Goal: Task Accomplishment & Management: Complete application form

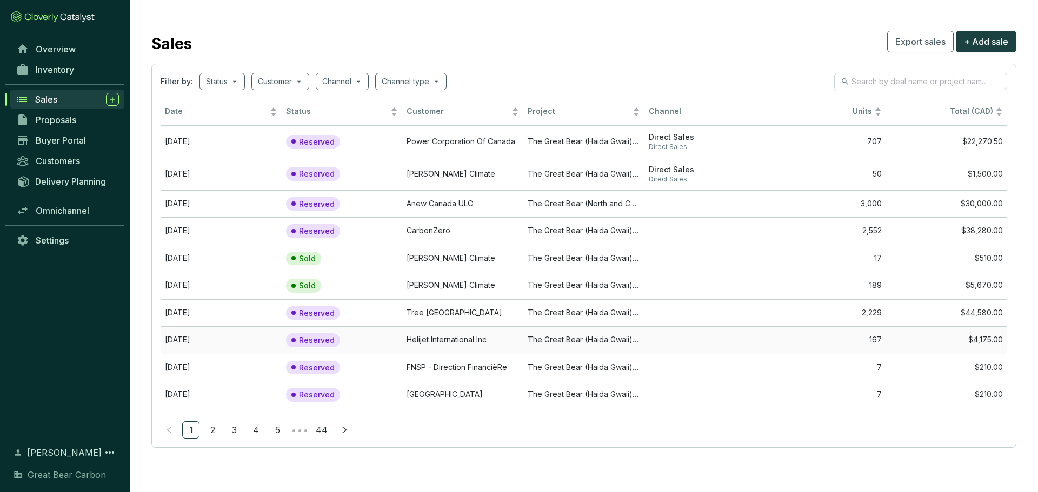
click at [478, 346] on td "Helijet International Inc" at bounding box center [462, 341] width 121 height 28
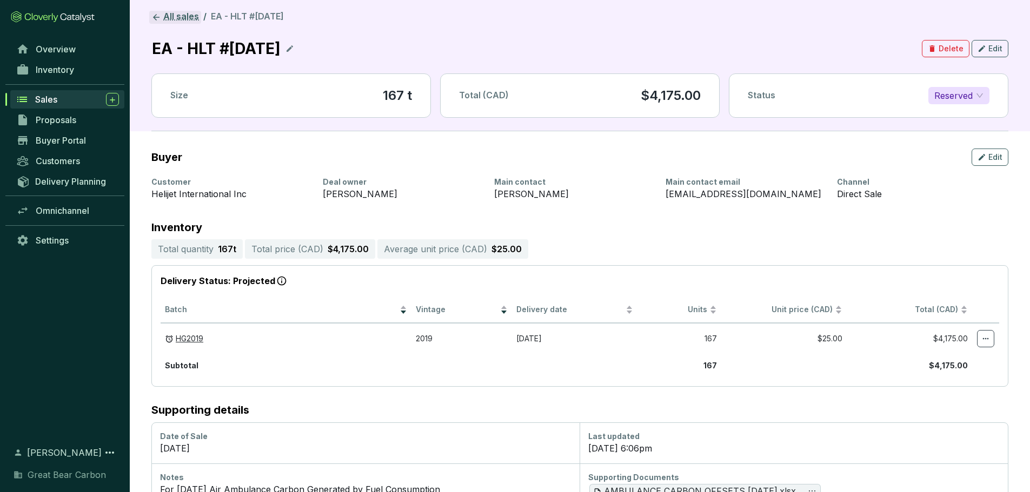
click at [163, 18] on link "All sales" at bounding box center [175, 17] width 52 height 13
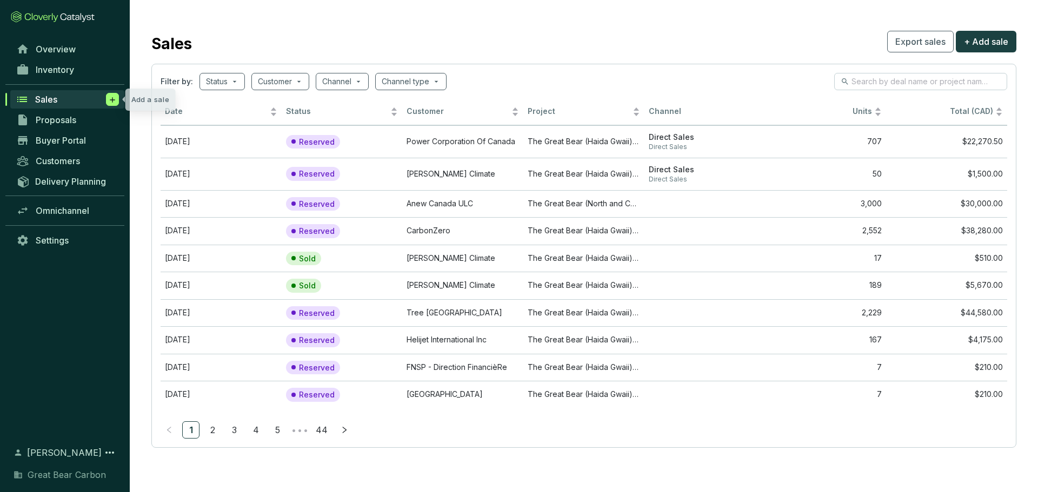
click at [118, 99] on span at bounding box center [112, 99] width 13 height 13
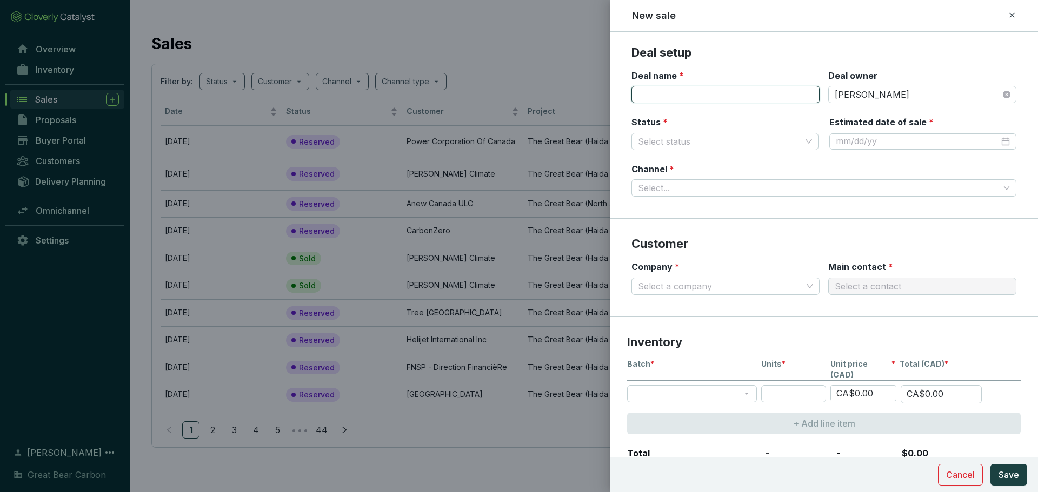
click at [689, 91] on input "Deal name *" at bounding box center [725, 94] width 188 height 17
type input "S"
type input "B"
type input "VOL - STN #[DATE]"
click at [997, 138] on div at bounding box center [923, 142] width 174 height 12
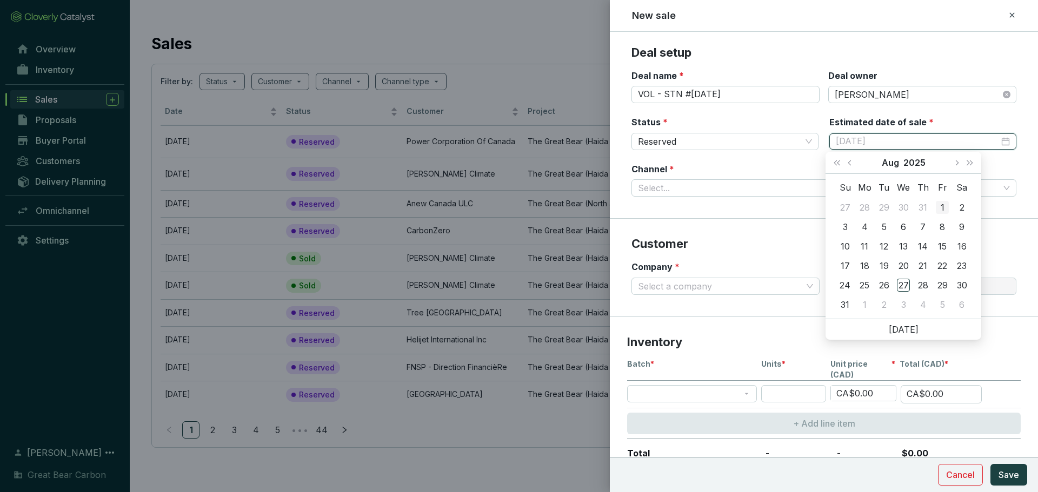
type input "[DATE]"
click at [956, 163] on span "Next month (PageDown)" at bounding box center [956, 162] width 5 height 5
type input "[DATE]"
click at [937, 263] on div "26" at bounding box center [942, 265] width 13 height 13
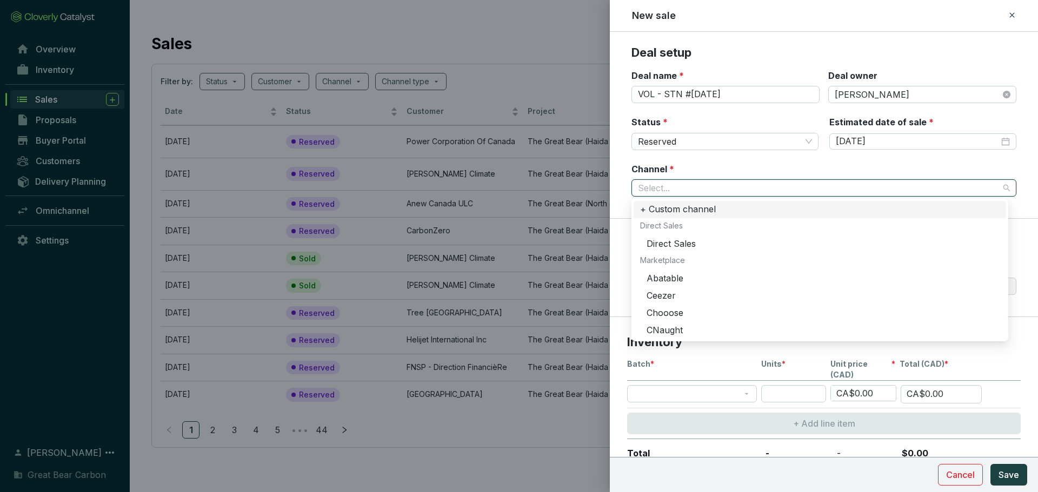
click at [706, 183] on input "Channel *" at bounding box center [818, 188] width 361 height 16
click at [682, 241] on div "Direct Sales" at bounding box center [823, 244] width 353 height 12
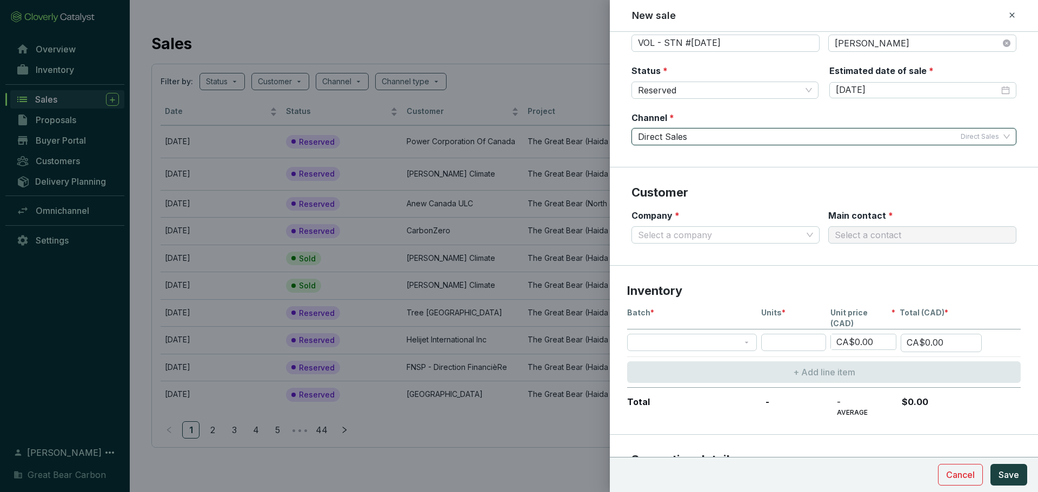
scroll to position [54, 0]
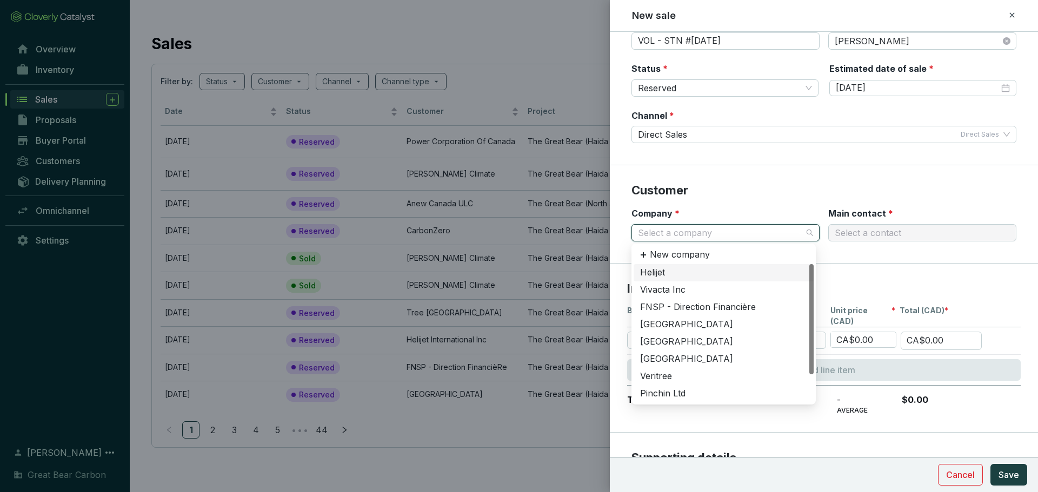
click at [731, 231] on input "Company *" at bounding box center [720, 233] width 164 height 16
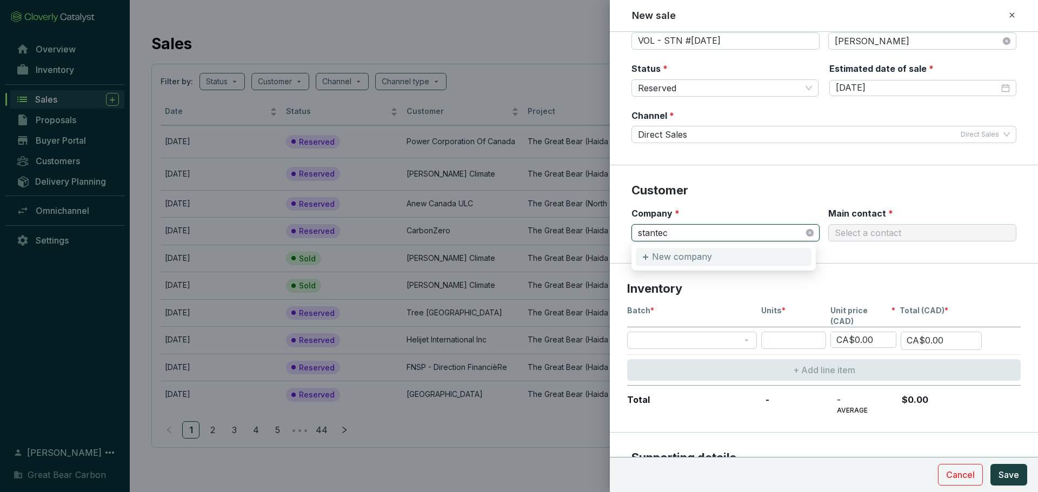
click at [699, 252] on p "New company" at bounding box center [682, 257] width 60 height 12
type input "stantec"
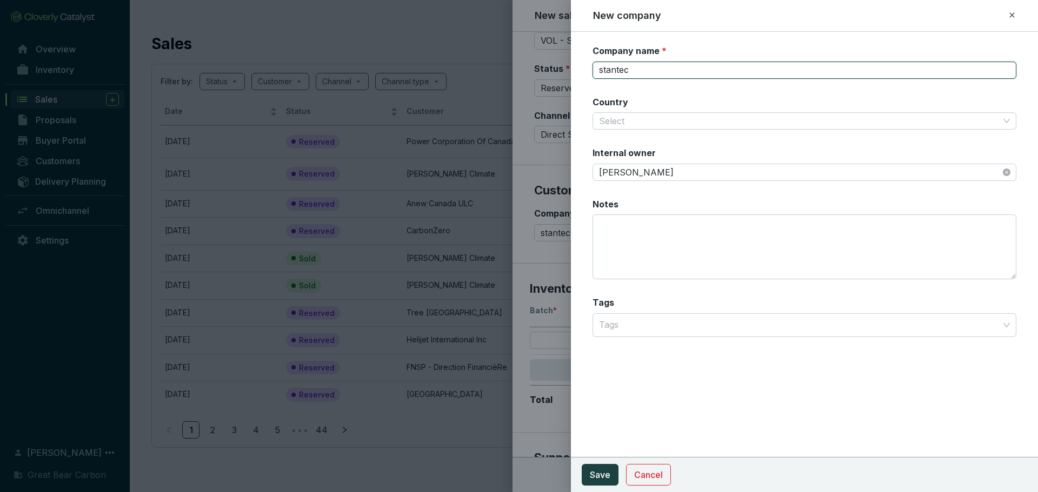
drag, startPoint x: 640, startPoint y: 66, endPoint x: 522, endPoint y: 85, distance: 119.8
click at [522, 85] on div "New company Company name * stantec Country Select Internal owner [PERSON_NAME] …" at bounding box center [519, 246] width 1038 height 492
type input "T"
type input "Stantec, Inc."
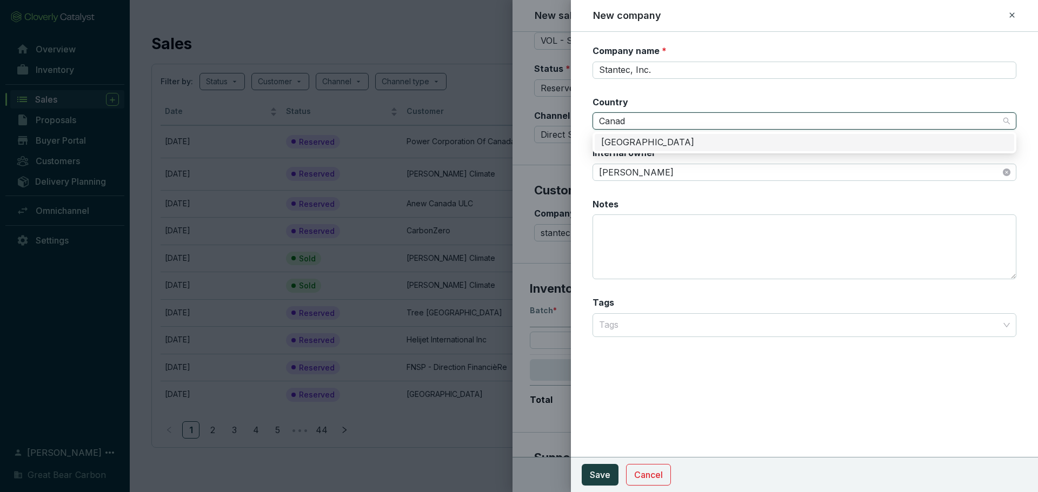
type input "[GEOGRAPHIC_DATA]"
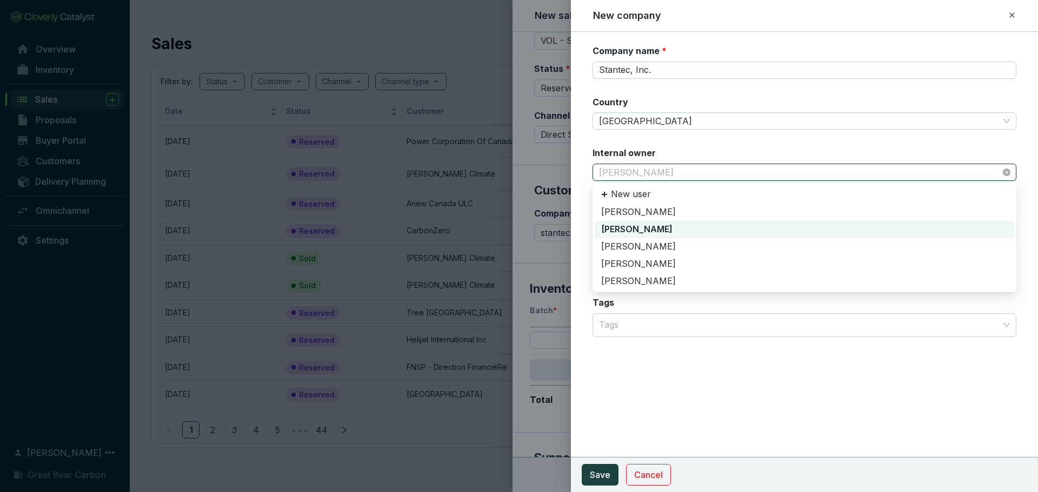
click at [641, 169] on span "[PERSON_NAME]" at bounding box center [804, 172] width 411 height 16
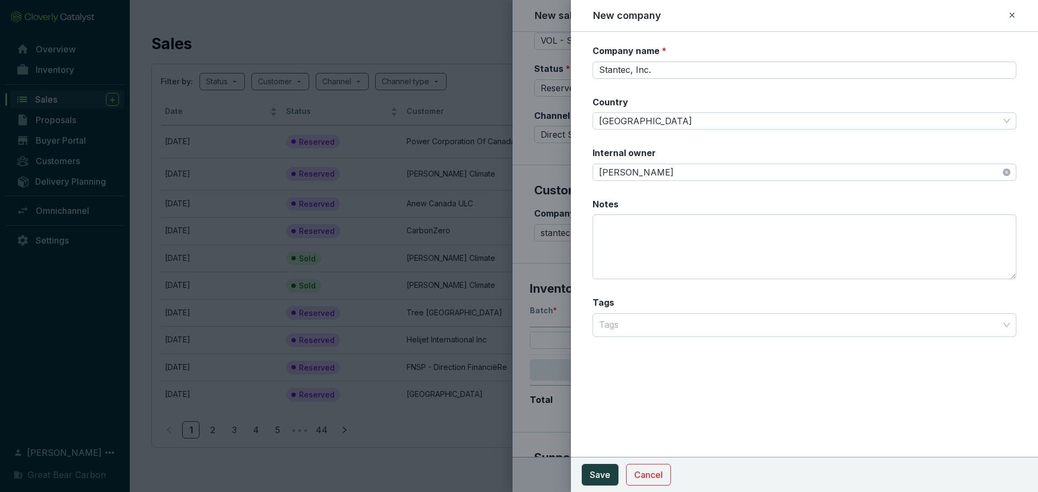
click at [663, 144] on section "Company name * Stantec, Inc. Country Canada Internal owner [PERSON_NAME] Notes …" at bounding box center [804, 197] width 424 height 305
click at [641, 254] on textarea "Notes" at bounding box center [804, 247] width 424 height 65
click at [653, 364] on div "Company name * Stantec, Inc. Country Canada Internal owner [PERSON_NAME] Notes …" at bounding box center [804, 262] width 467 height 461
click at [599, 482] on button "Save" at bounding box center [600, 475] width 37 height 22
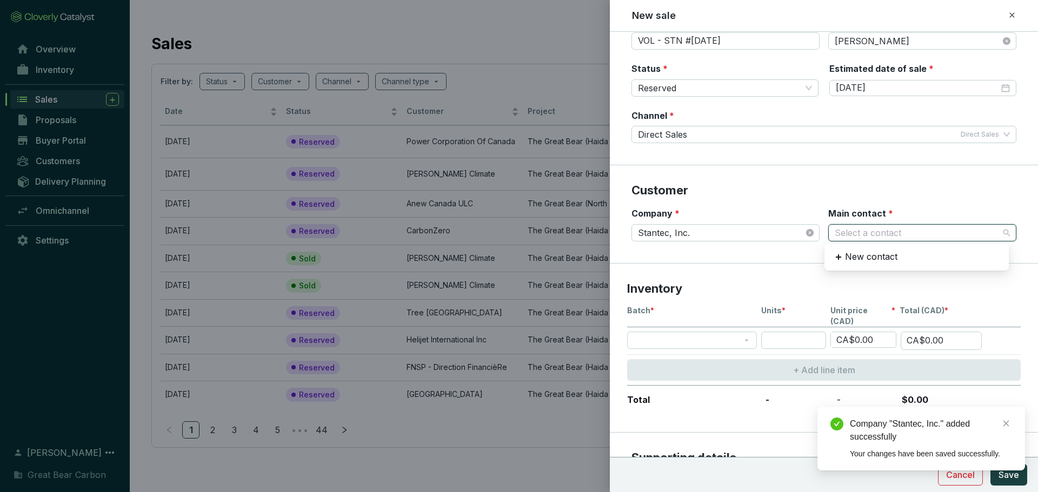
click at [856, 234] on input "Main contact *" at bounding box center [917, 233] width 164 height 16
click at [857, 257] on p "New contact" at bounding box center [871, 257] width 52 height 12
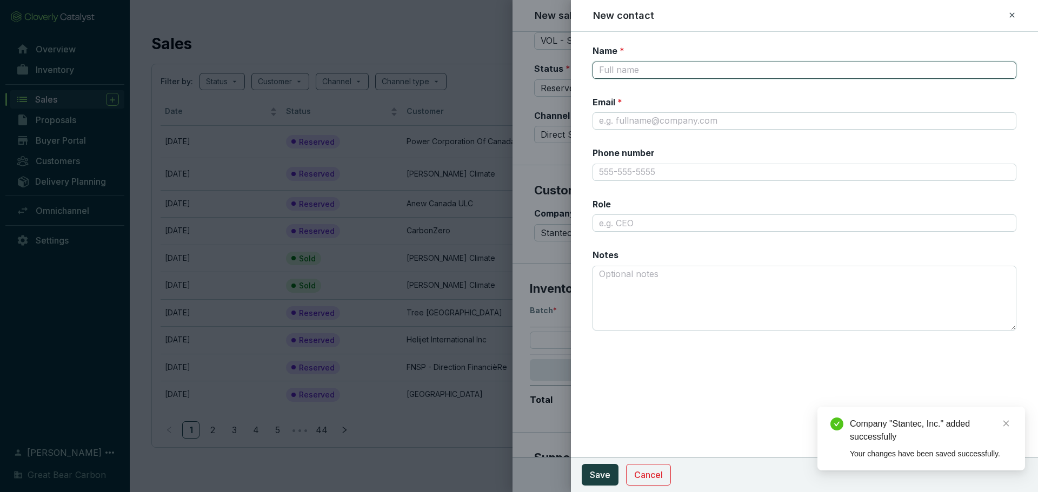
click at [620, 69] on input "Name *" at bounding box center [804, 70] width 424 height 17
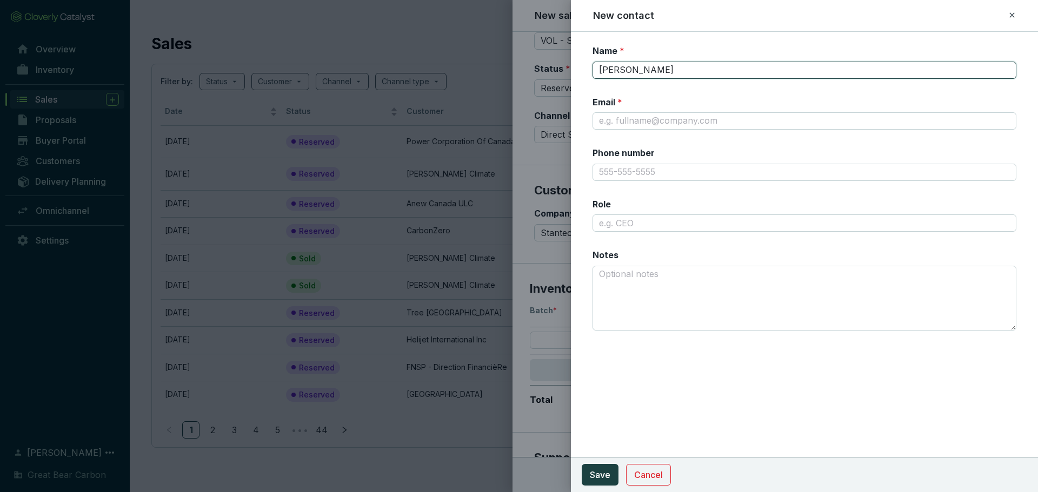
type input "[PERSON_NAME]"
click at [701, 117] on input "Email *" at bounding box center [804, 120] width 424 height 17
paste input "[PERSON_NAME][EMAIL_ADDRESS][PERSON_NAME][DOMAIN_NAME]"
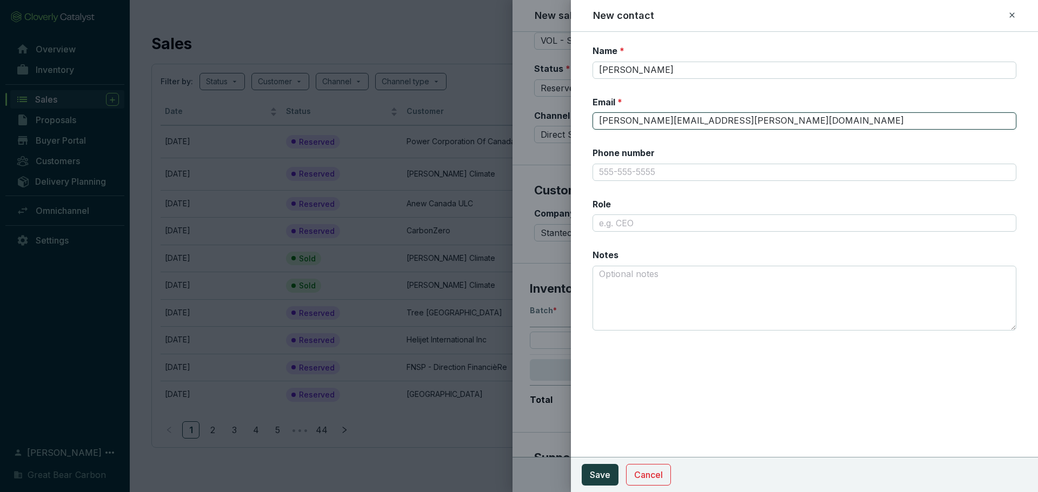
type input "[PERSON_NAME][EMAIL_ADDRESS][PERSON_NAME][DOMAIN_NAME]"
type input "Senior Vice President, Sustainability"
click at [636, 413] on div "Name * [PERSON_NAME] Email * [PERSON_NAME][EMAIL_ADDRESS][PERSON_NAME][DOMAIN_N…" at bounding box center [804, 262] width 467 height 461
click at [600, 473] on span "Save" at bounding box center [600, 475] width 21 height 13
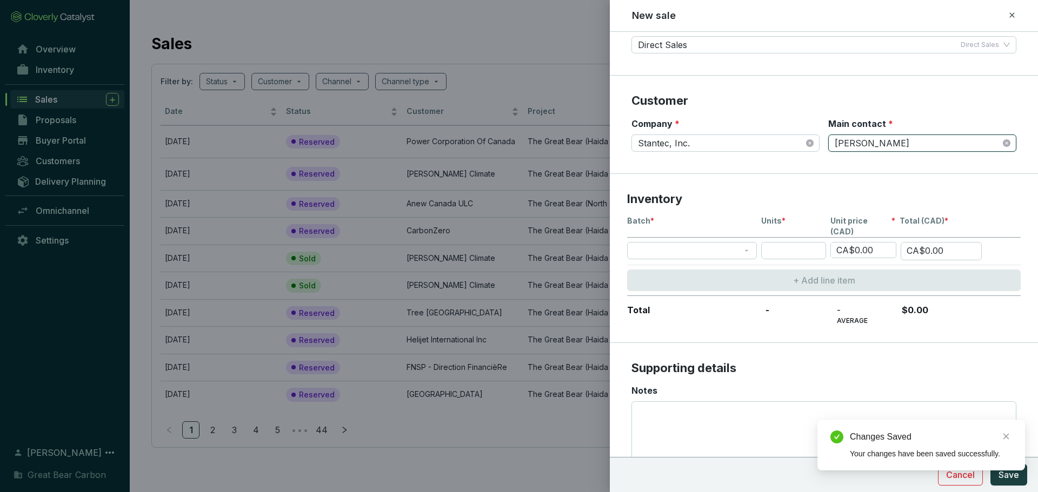
scroll to position [145, 0]
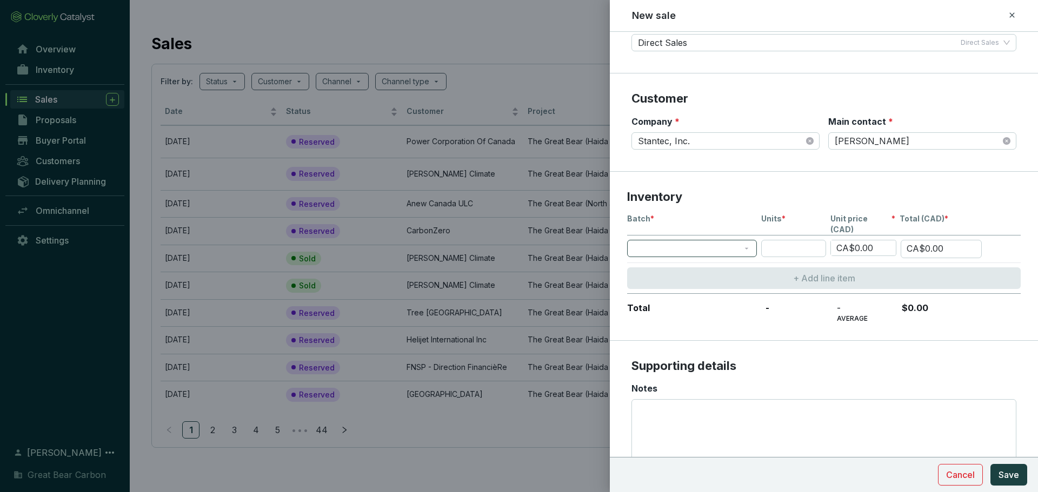
click at [694, 241] on span at bounding box center [692, 249] width 117 height 16
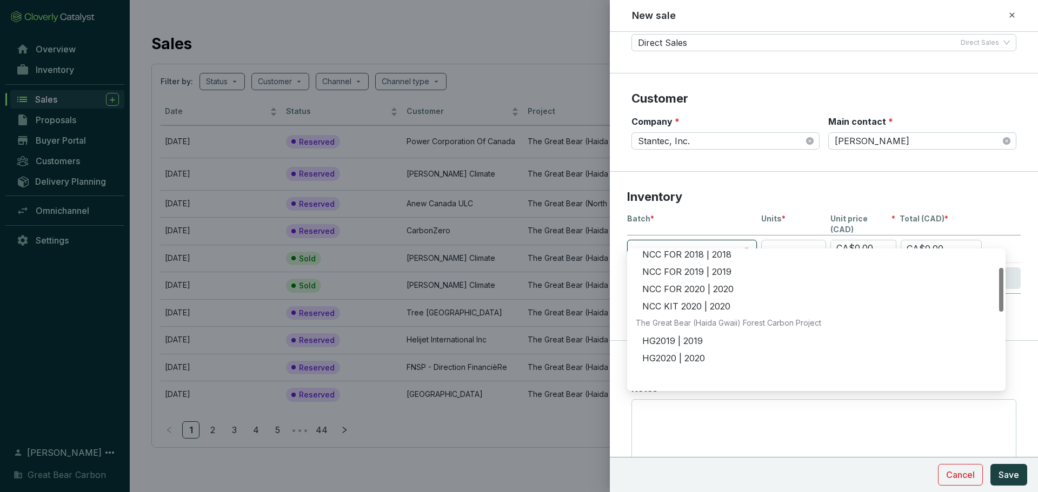
scroll to position [162, 0]
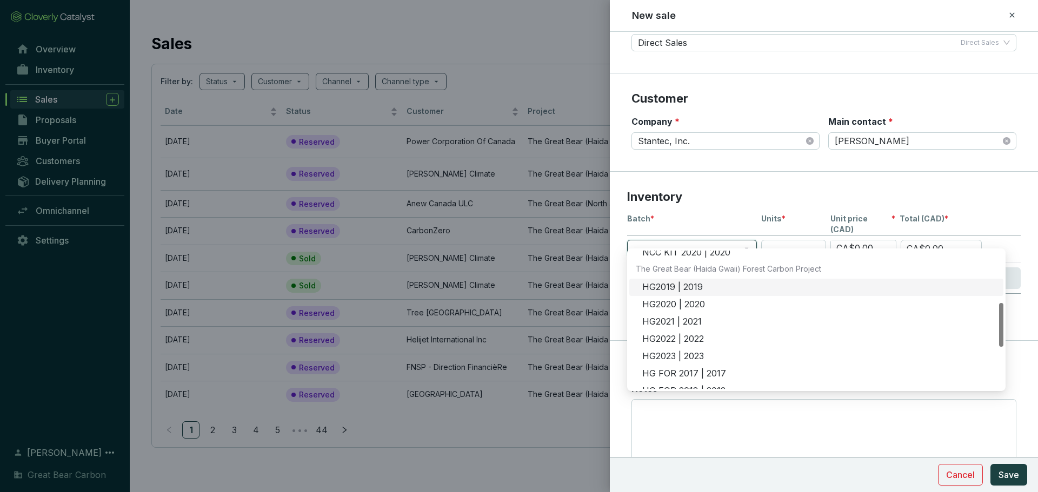
click at [690, 289] on div "HG2019 | 2019" at bounding box center [819, 288] width 355 height 12
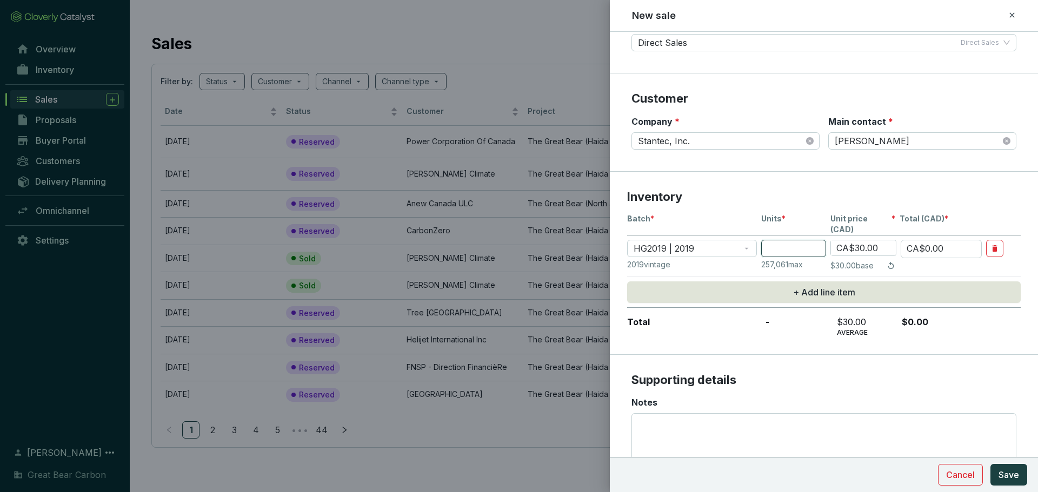
click at [784, 247] on input "number" at bounding box center [793, 248] width 65 height 17
type input "4"
type input "CA$120.00"
type input "40"
type input "CA$1,200.00"
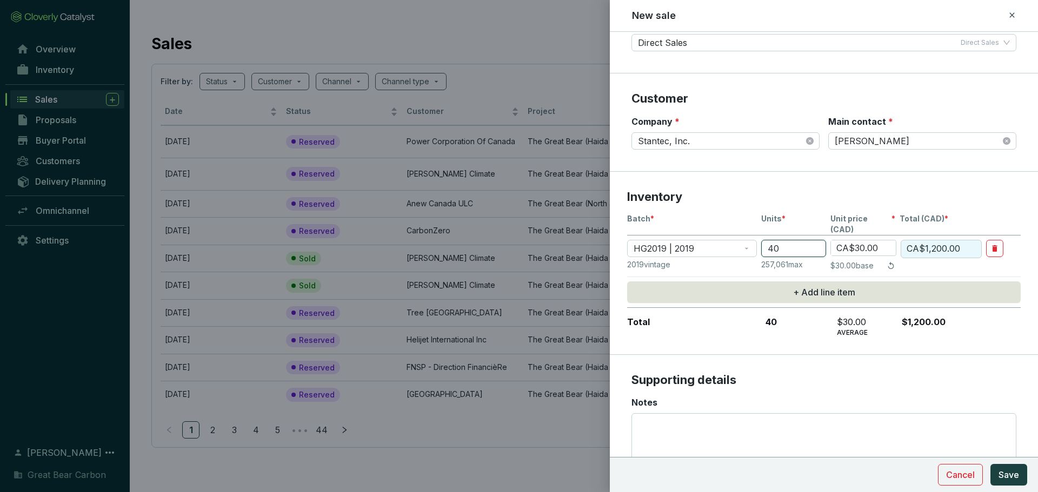
type input "405"
type input "CA$12,150.00"
type input "4050"
type input "CA$121,500.00"
type input "40500"
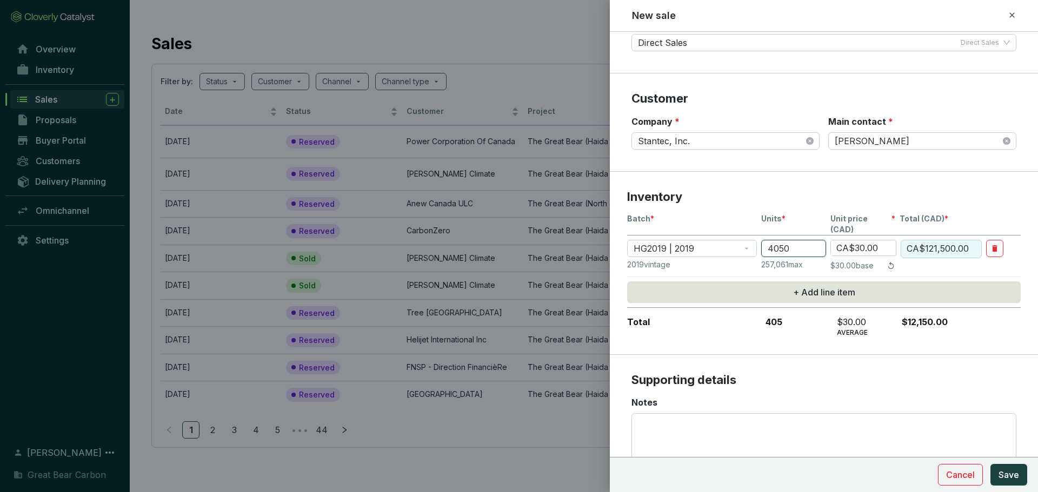
type input "CA$1,215,000.00"
type input "40500"
type input "CA$1.00"
type input "CA$40,500.00"
type input "CA$17.00"
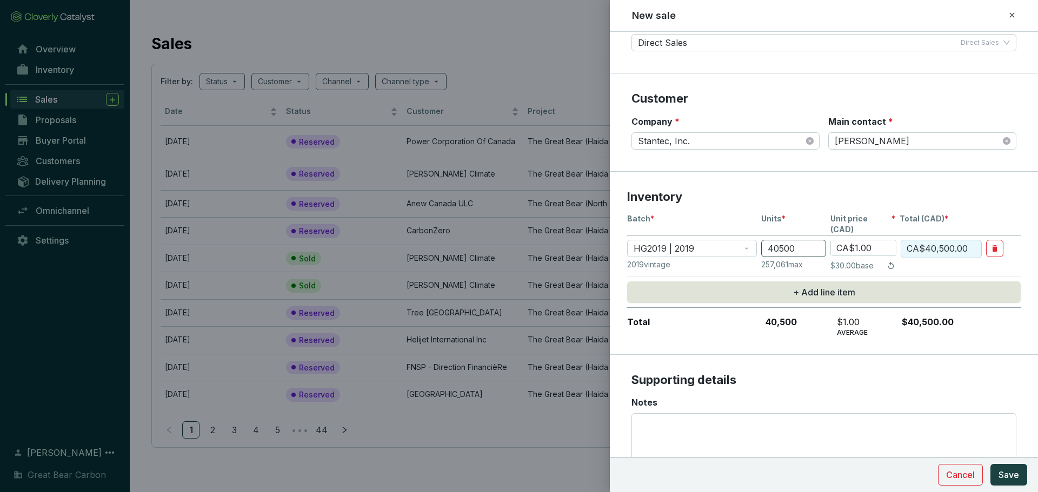
type input "CA$688,500.00"
type input "CA$17.00"
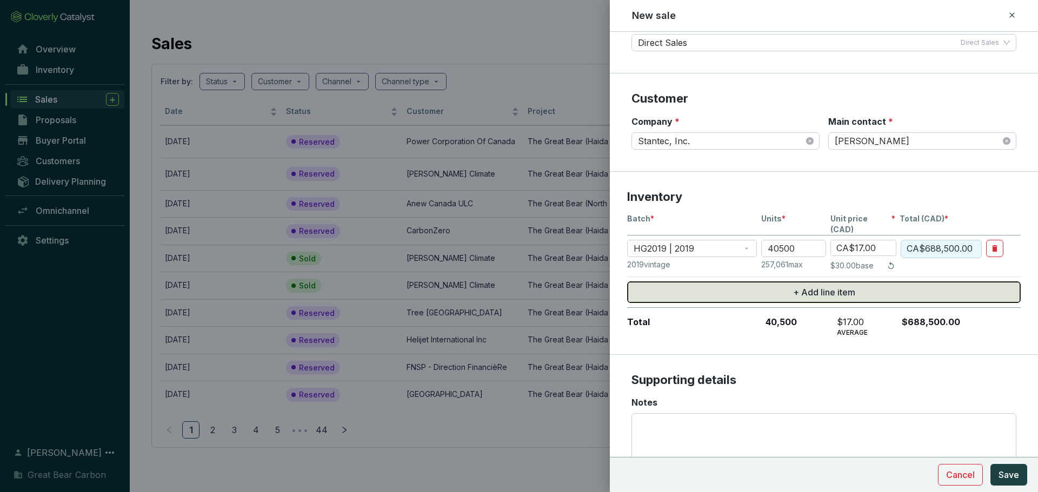
click at [784, 282] on button "+ Add line item" at bounding box center [824, 293] width 394 height 22
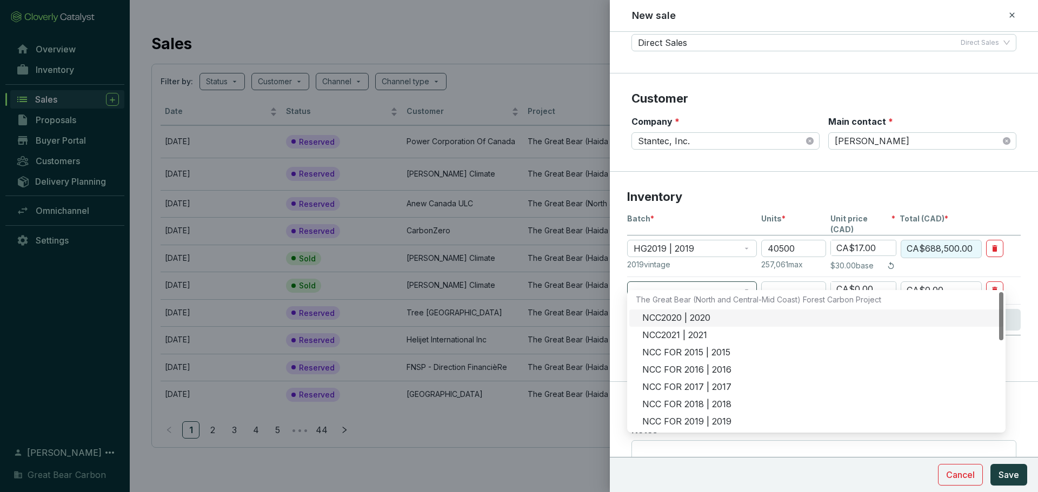
click at [675, 282] on span at bounding box center [692, 290] width 117 height 16
type input "hg"
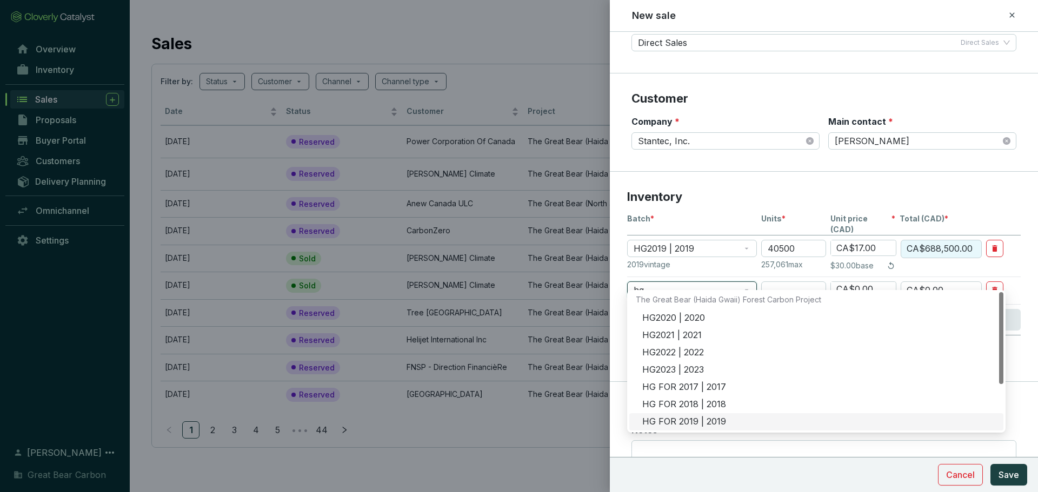
click at [674, 421] on div "HG FOR 2019 | 2019" at bounding box center [819, 422] width 355 height 12
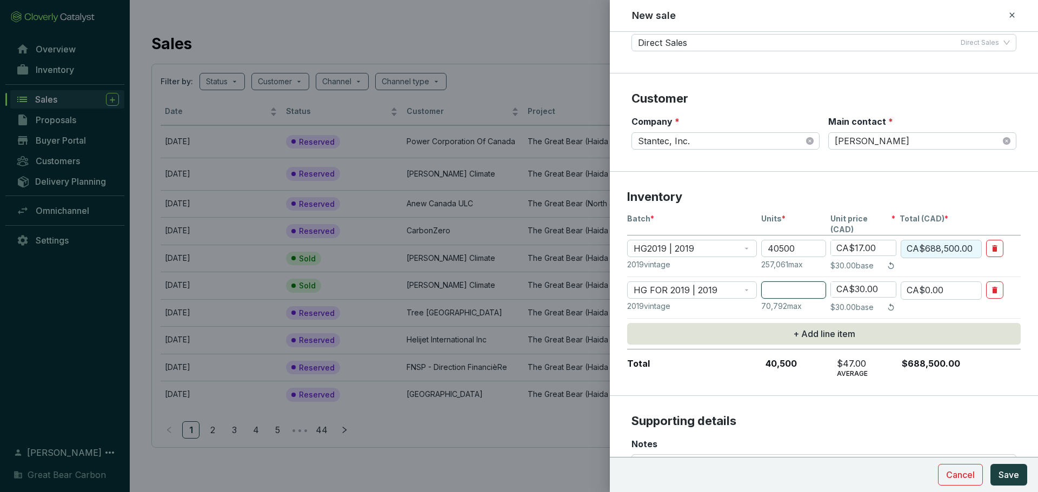
click at [788, 282] on input "number" at bounding box center [793, 290] width 65 height 17
type input "4"
type input "CA$120.00"
type input "45"
type input "CA$1,350.00"
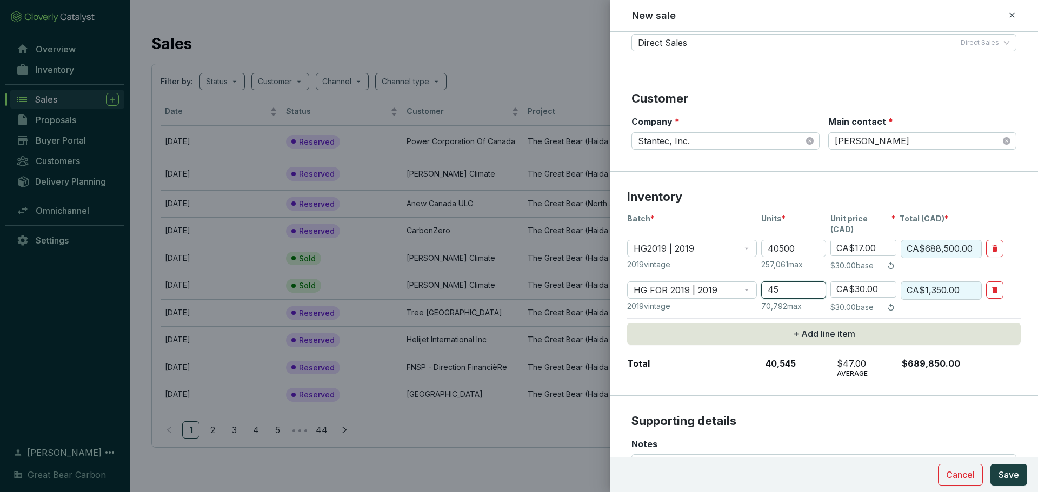
type input "450"
type input "CA$13,500.00"
type input "4500"
type input "CA$135,000.00"
type input "4500"
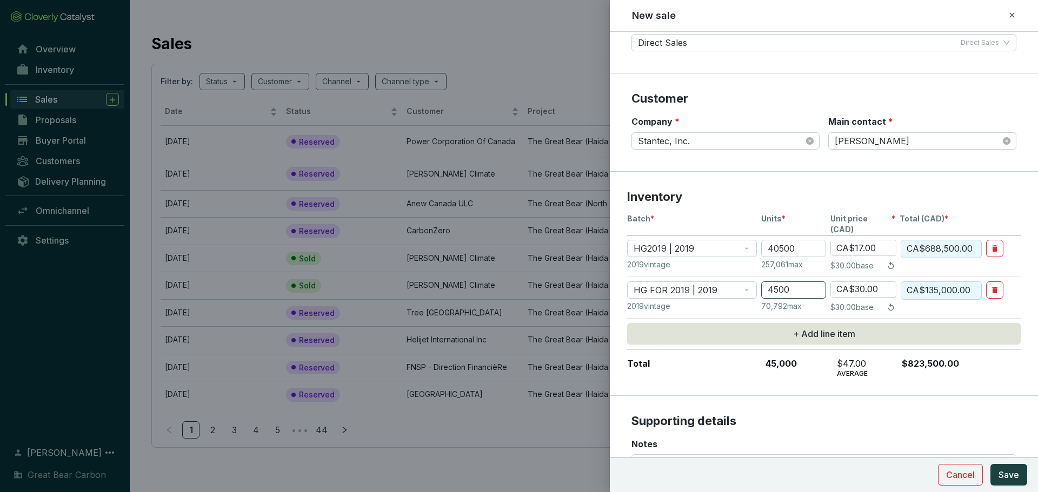
type input "CA$1.00"
type input "CA$4,500.00"
type input "CA$17.00"
type input "CA$76,500.00"
type input "CA$17.00"
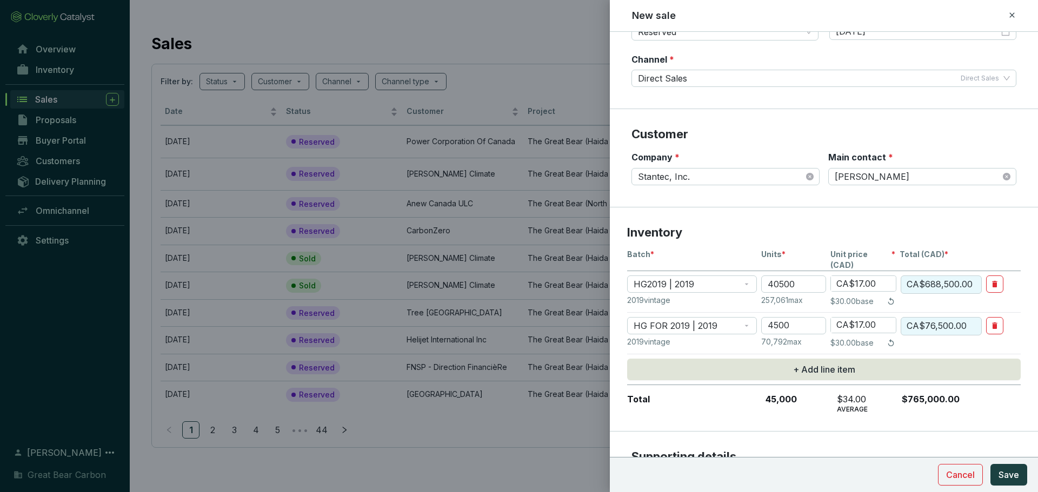
scroll to position [240, 0]
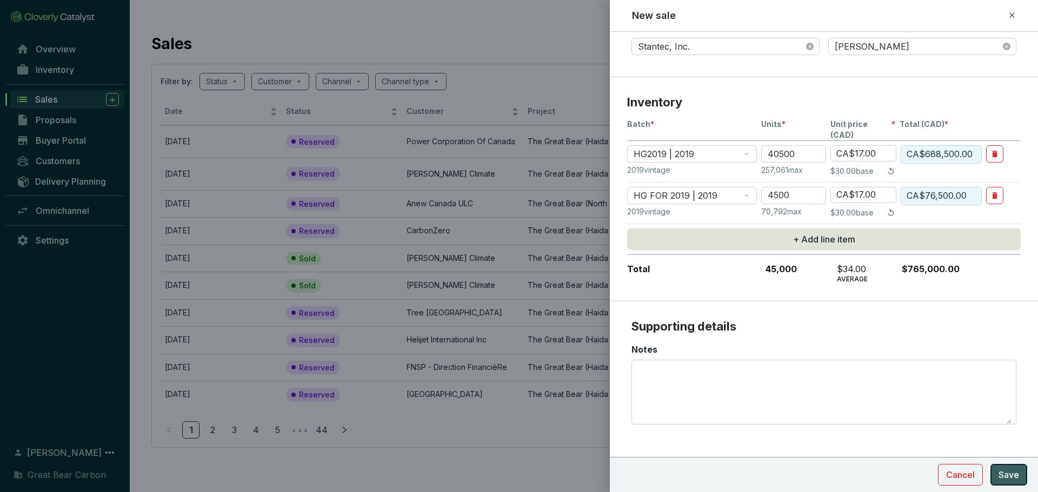
click at [998, 479] on button "Save" at bounding box center [1008, 475] width 37 height 22
